Goal: Task Accomplishment & Management: Manage account settings

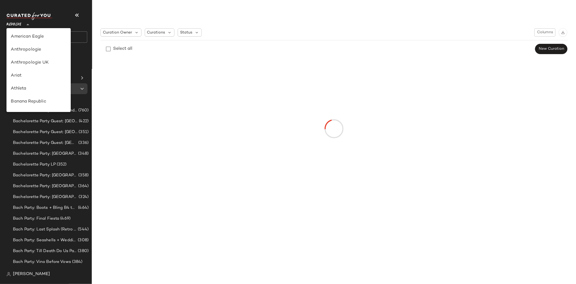
click at [12, 26] on span "Revolve" at bounding box center [13, 23] width 15 height 10
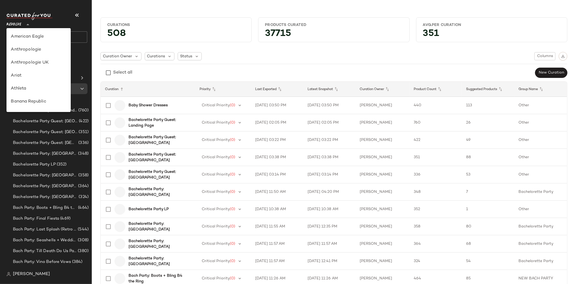
click at [39, 38] on div "American Eagle" at bounding box center [39, 37] width 56 height 6
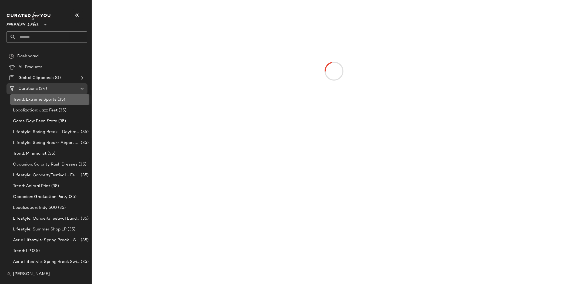
click at [47, 98] on span "Trend: Extreme Sports" at bounding box center [34, 99] width 43 height 6
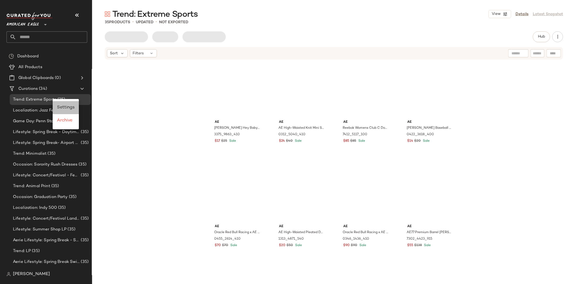
click at [64, 106] on span "Settings" at bounding box center [66, 107] width 18 height 5
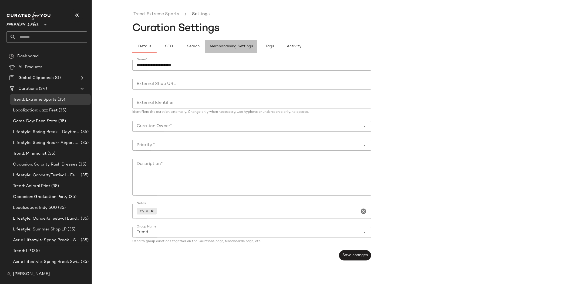
click at [215, 45] on span "Merchandising Settings" at bounding box center [231, 46] width 43 height 4
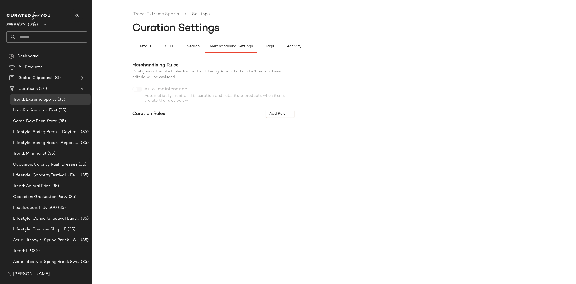
click at [202, 223] on div "Trend: Extreme Sports Settings Curation Settings Details SEO Search Merchandisi…" at bounding box center [374, 146] width 484 height 275
click at [222, 227] on div "Trend: Extreme Sports Settings Curation Settings Details SEO Search Merchandisi…" at bounding box center [374, 146] width 484 height 275
click at [32, 25] on span "American Eagle" at bounding box center [22, 23] width 32 height 10
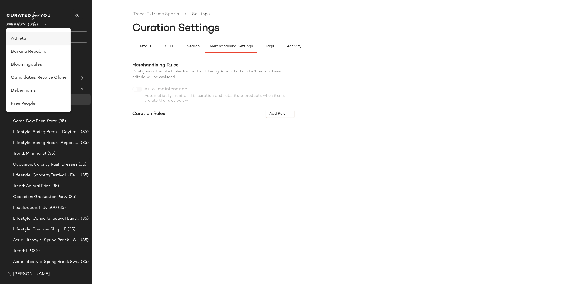
scroll to position [60, 0]
click at [33, 79] on div "Debenhams" at bounding box center [39, 80] width 56 height 6
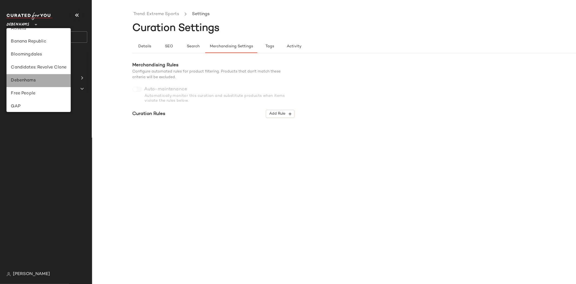
type input "**"
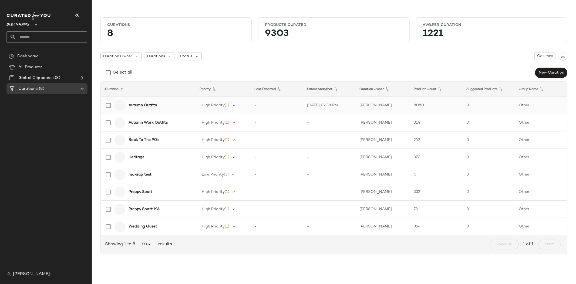
click at [139, 109] on div "Autumn Outfits" at bounding box center [146, 105] width 89 height 13
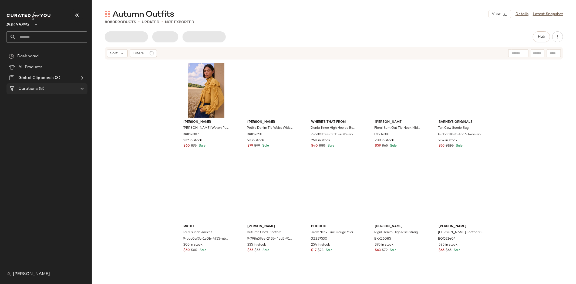
click at [82, 91] on icon at bounding box center [82, 88] width 6 height 6
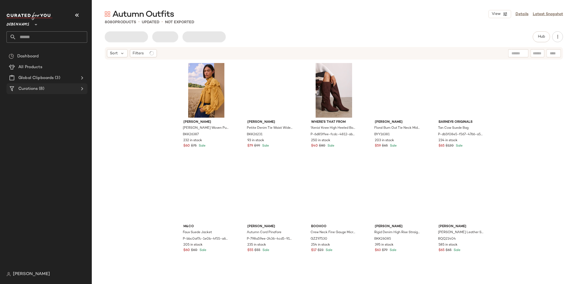
click at [82, 89] on icon at bounding box center [82, 88] width 6 height 6
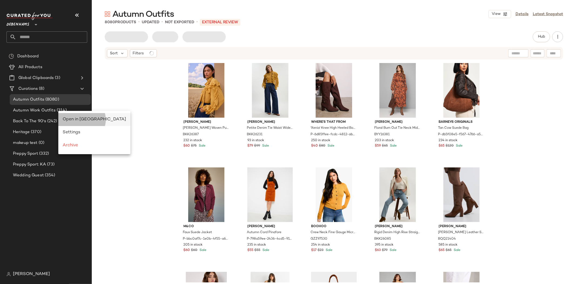
click at [77, 119] on span "Open in Split View" at bounding box center [94, 119] width 63 height 5
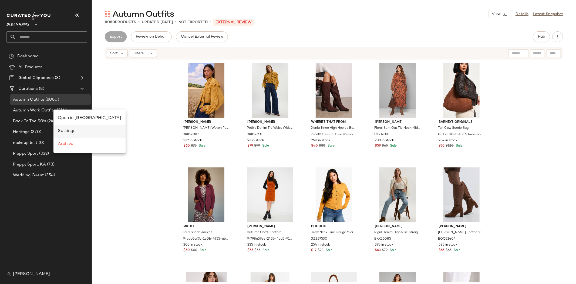
click at [70, 128] on div "Heritage (370)" at bounding box center [50, 131] width 81 height 11
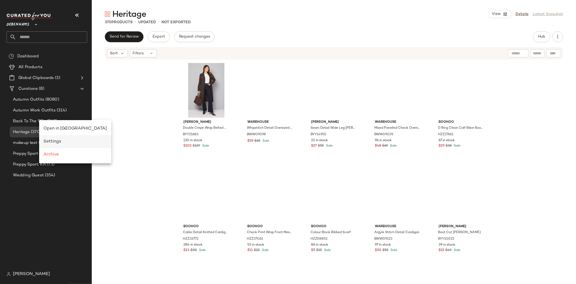
click at [51, 144] on div "Settings" at bounding box center [74, 141] width 63 height 6
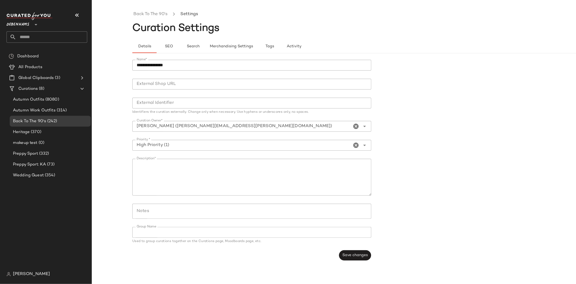
click at [230, 54] on div "**********" at bounding box center [374, 159] width 484 height 213
click at [230, 53] on div "**********" at bounding box center [374, 159] width 484 height 213
click at [231, 49] on span "Merchandising Settings" at bounding box center [231, 46] width 43 height 4
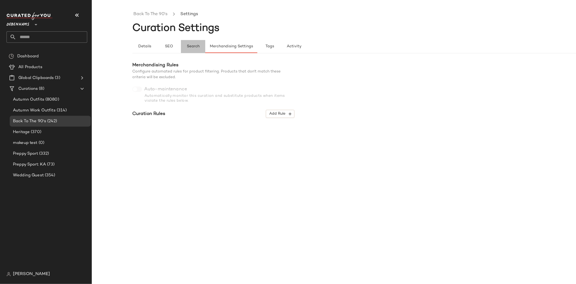
click at [191, 47] on span "Search" at bounding box center [193, 46] width 13 height 4
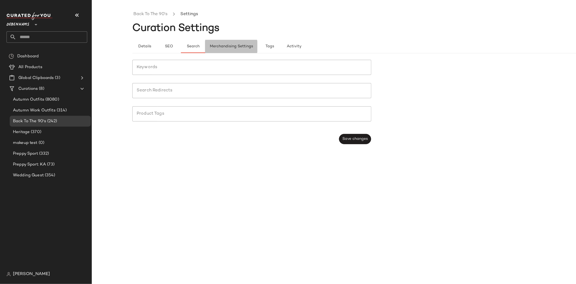
click at [230, 48] on span "Merchandising Settings" at bounding box center [231, 46] width 43 height 4
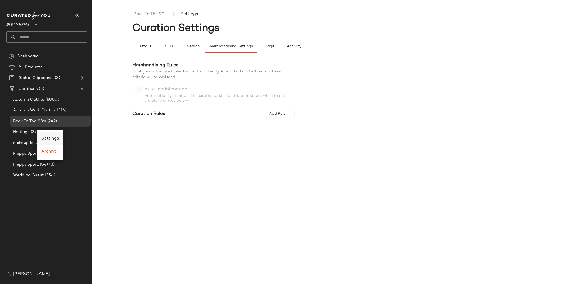
click at [50, 137] on span "Settings" at bounding box center [50, 138] width 18 height 5
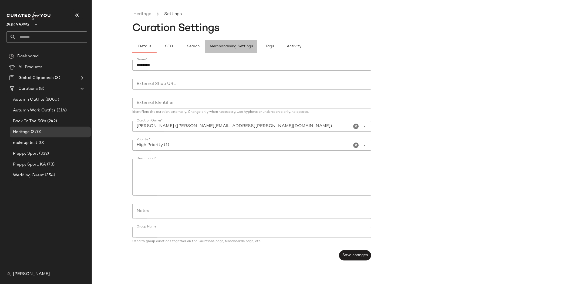
click at [232, 48] on span "Merchandising Settings" at bounding box center [231, 46] width 43 height 4
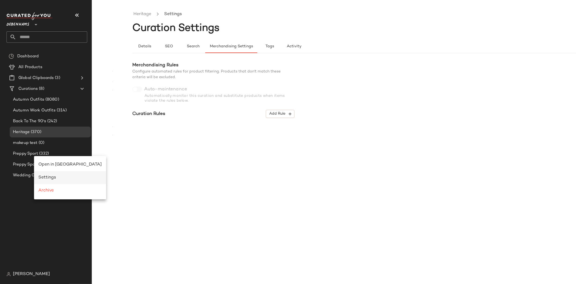
click at [48, 176] on span "Settings" at bounding box center [47, 177] width 18 height 5
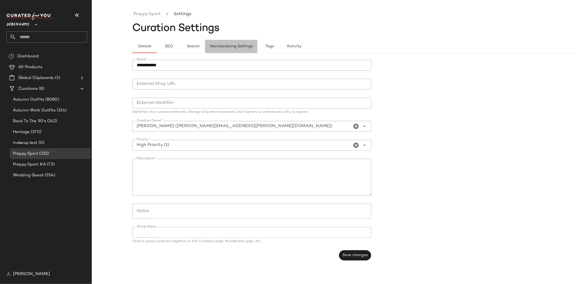
click at [230, 43] on button "Merchandising Settings" at bounding box center [231, 46] width 52 height 13
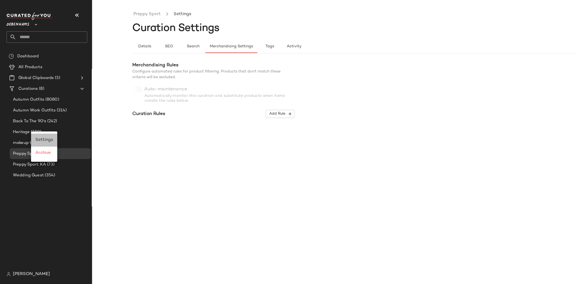
click at [41, 139] on span "Settings" at bounding box center [44, 140] width 18 height 5
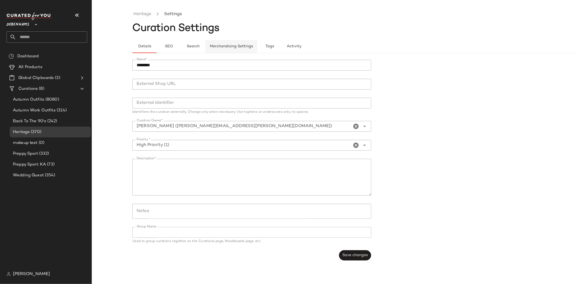
click at [233, 47] on span "Merchandising Settings" at bounding box center [231, 46] width 43 height 4
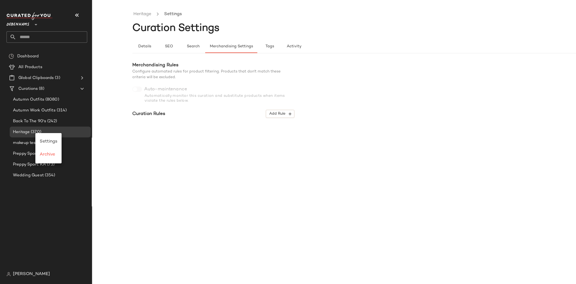
click at [266, 206] on div "Heritage Settings Curation Settings Details SEO Search Merchandising Settings T…" at bounding box center [374, 146] width 484 height 275
click at [144, 45] on span "Details" at bounding box center [144, 46] width 13 height 4
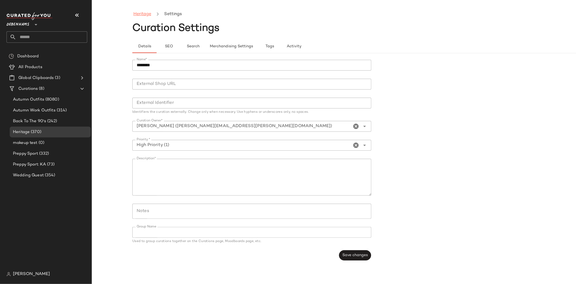
click at [141, 15] on link "Heritage" at bounding box center [142, 14] width 18 height 7
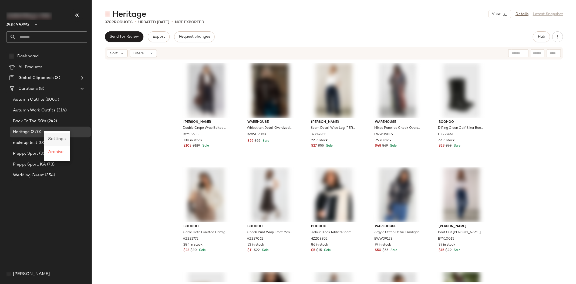
click at [52, 138] on span "Settings" at bounding box center [57, 139] width 18 height 5
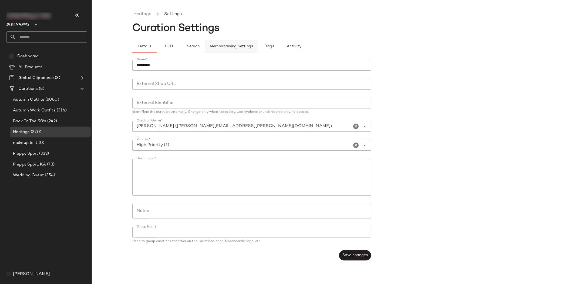
click at [230, 49] on span "Merchandising Settings" at bounding box center [231, 46] width 43 height 4
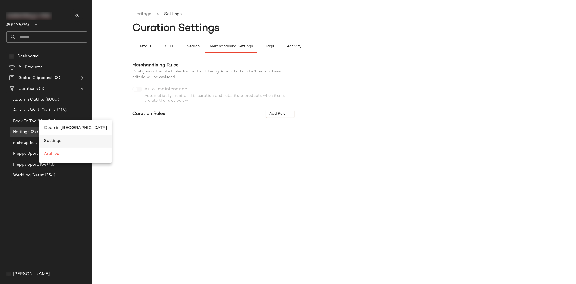
click at [49, 141] on span "Settings" at bounding box center [53, 141] width 18 height 5
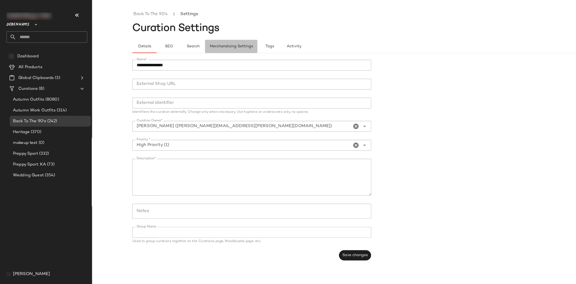
click at [223, 47] on span "Merchandising Settings" at bounding box center [231, 46] width 43 height 4
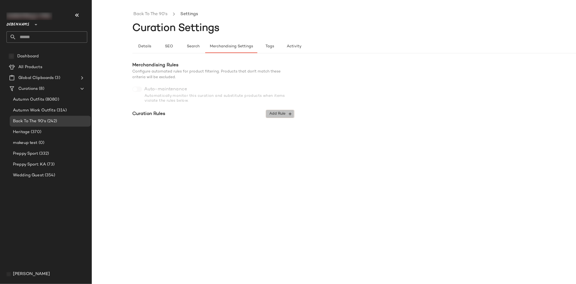
click at [276, 113] on span "Add Rule" at bounding box center [280, 113] width 22 height 5
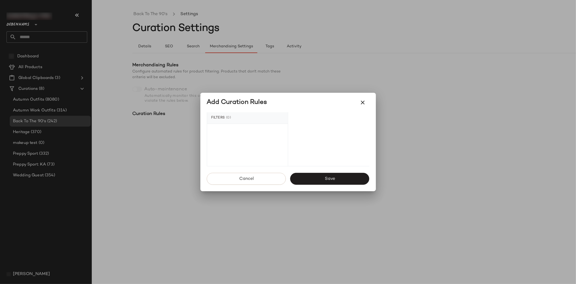
drag, startPoint x: 244, startPoint y: 177, endPoint x: 208, endPoint y: 176, distance: 36.0
click at [244, 178] on span "Cancel" at bounding box center [246, 178] width 15 height 5
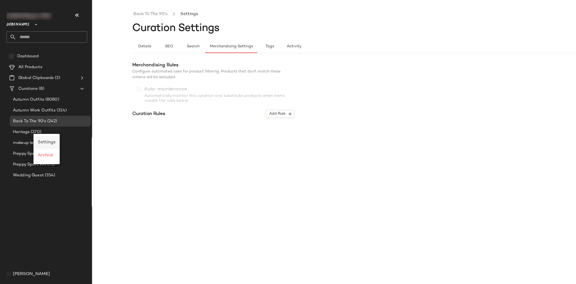
click at [48, 141] on span "Settings" at bounding box center [47, 142] width 18 height 5
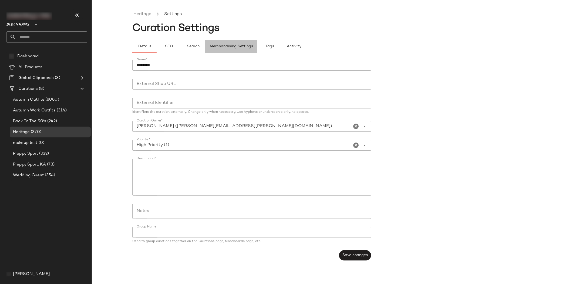
click at [238, 45] on span "Merchandising Settings" at bounding box center [231, 46] width 43 height 4
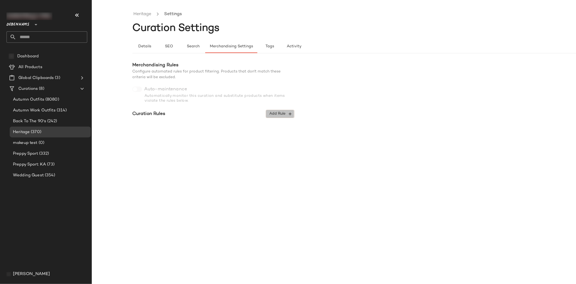
click at [284, 113] on span "Add Rule" at bounding box center [280, 113] width 22 height 5
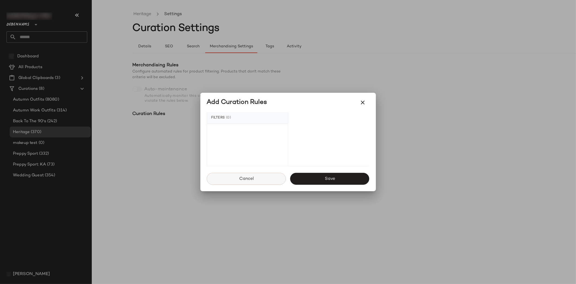
click at [241, 182] on button "Cancel" at bounding box center [246, 179] width 79 height 12
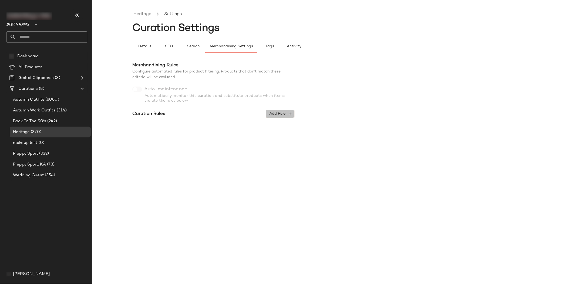
click at [279, 112] on span "Add Rule" at bounding box center [280, 113] width 22 height 5
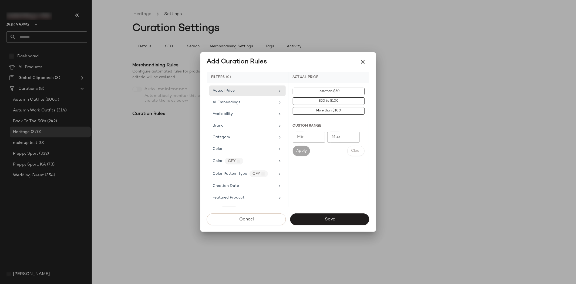
click at [252, 219] on span "Cancel" at bounding box center [246, 219] width 15 height 5
